Goal: Information Seeking & Learning: Stay updated

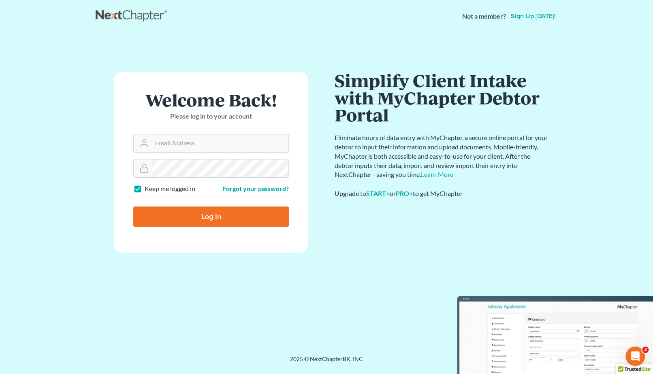
type input "[EMAIL_ADDRESS][DOMAIN_NAME]"
click at [202, 213] on input "Log In" at bounding box center [210, 216] width 155 height 20
type input "Thinking..."
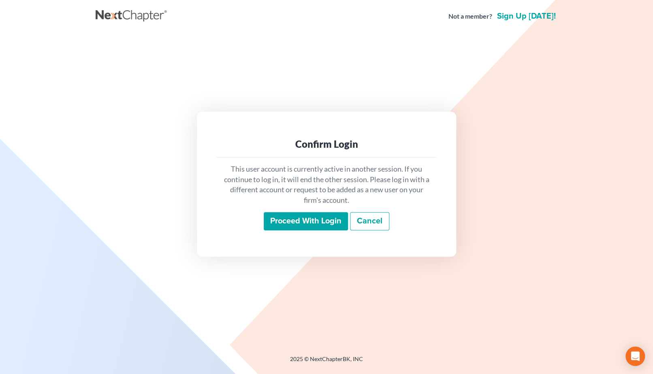
click at [316, 221] on input "Proceed with login" at bounding box center [306, 221] width 84 height 19
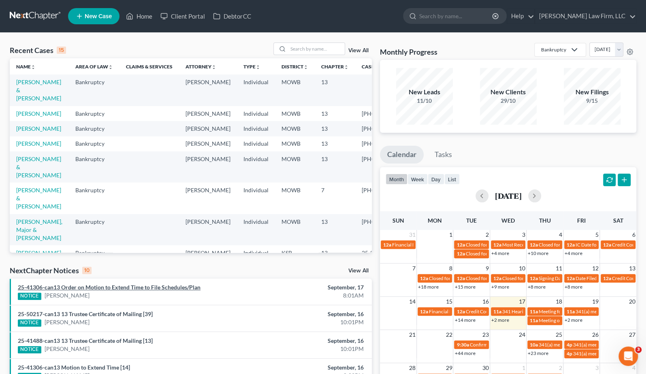
click at [196, 284] on link "25-41306-can13 Order on Motion to Extend Time to File Schedules/Plan" at bounding box center [109, 287] width 183 height 7
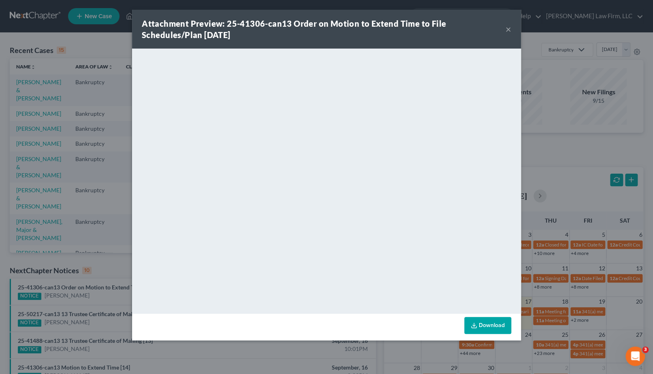
click at [331, 348] on div "Attachment Preview: 25-41306-can13 Order on Motion to Extend Time to File Sched…" at bounding box center [326, 187] width 653 height 374
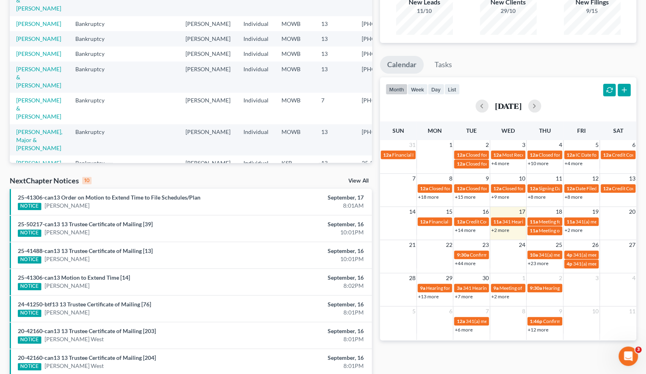
scroll to position [180, 0]
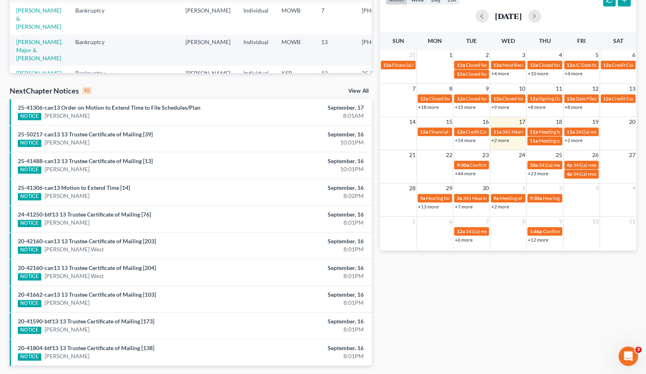
click at [366, 91] on link "View All" at bounding box center [358, 91] width 20 height 6
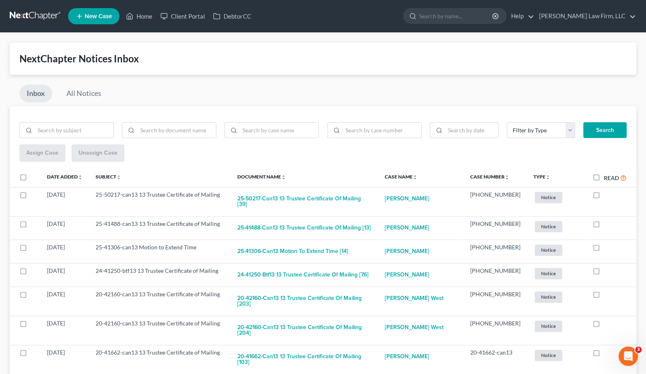
click at [266, 85] on div "Inbox All Notices" at bounding box center [323, 95] width 626 height 21
click at [40, 19] on link at bounding box center [36, 16] width 52 height 15
